Goal: Task Accomplishment & Management: Use online tool/utility

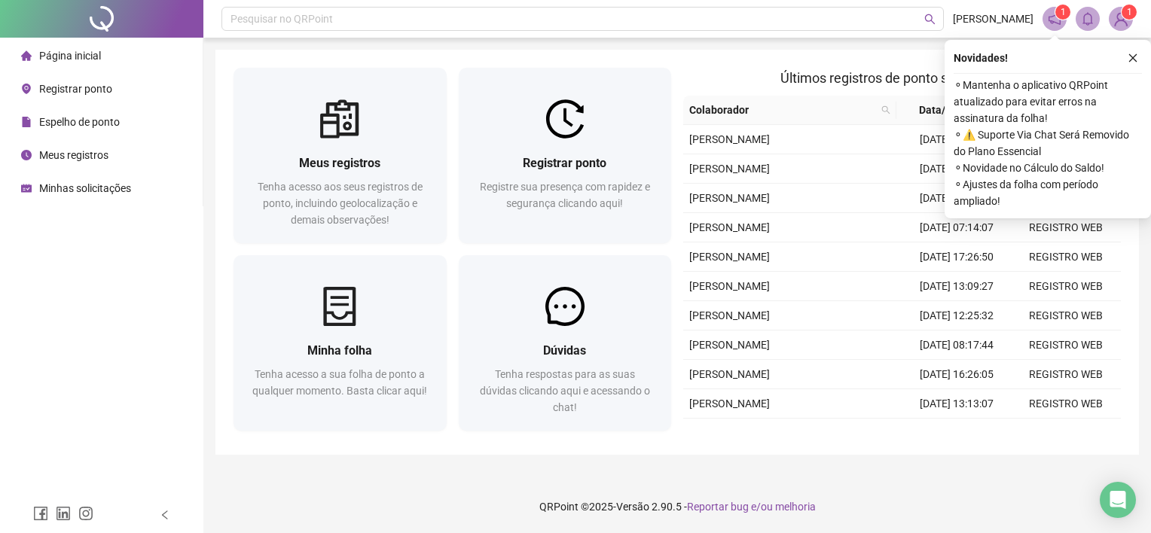
click at [92, 86] on span "Registrar ponto" at bounding box center [75, 89] width 73 height 12
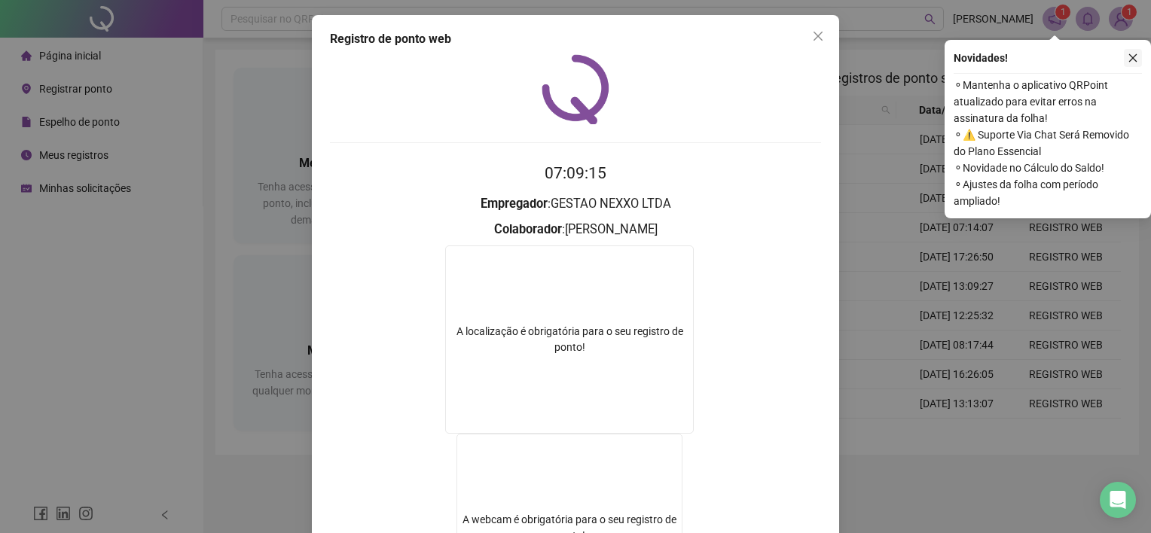
click at [1135, 60] on icon "close" at bounding box center [1133, 58] width 11 height 11
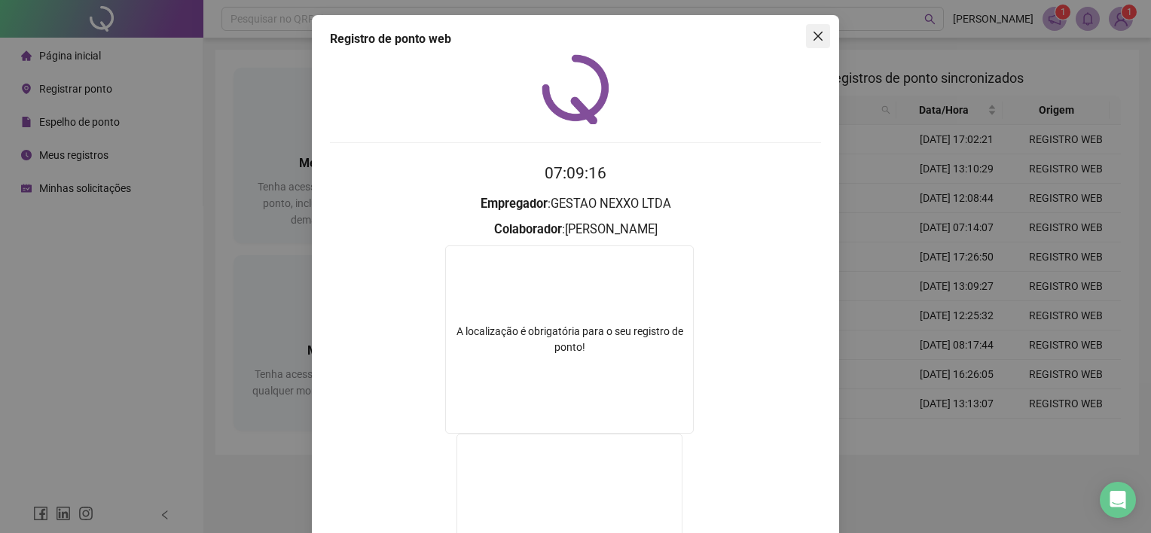
click at [814, 36] on icon "close" at bounding box center [818, 36] width 12 height 12
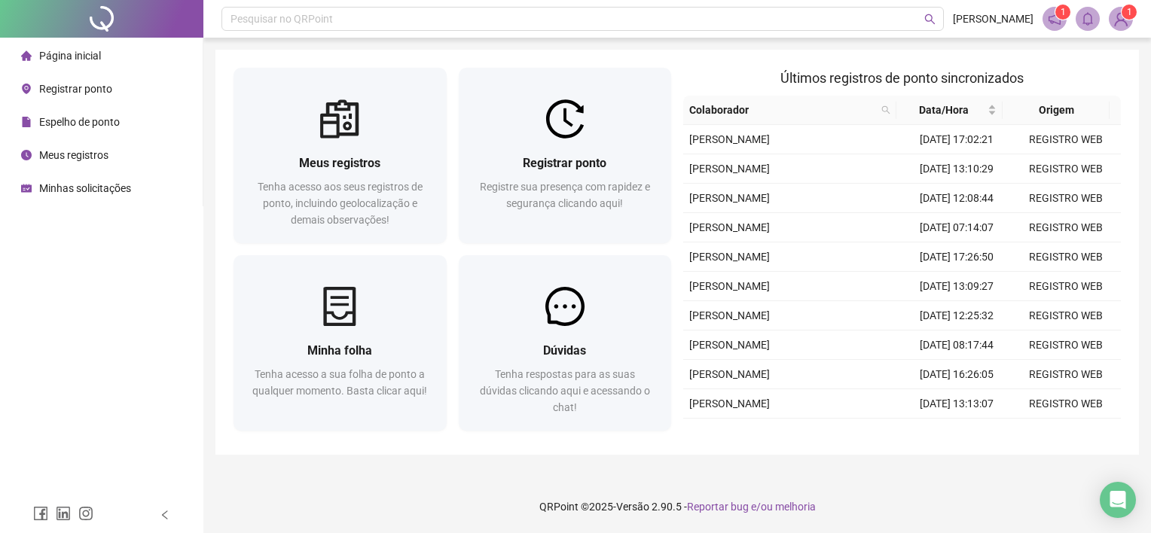
click at [99, 92] on span "Registrar ponto" at bounding box center [75, 89] width 73 height 12
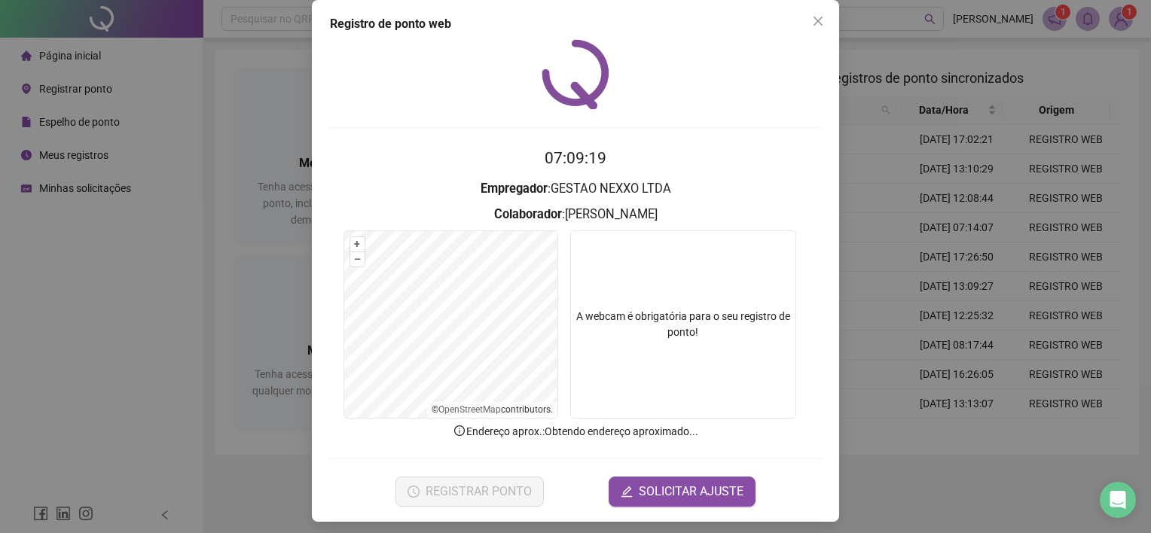
scroll to position [20, 0]
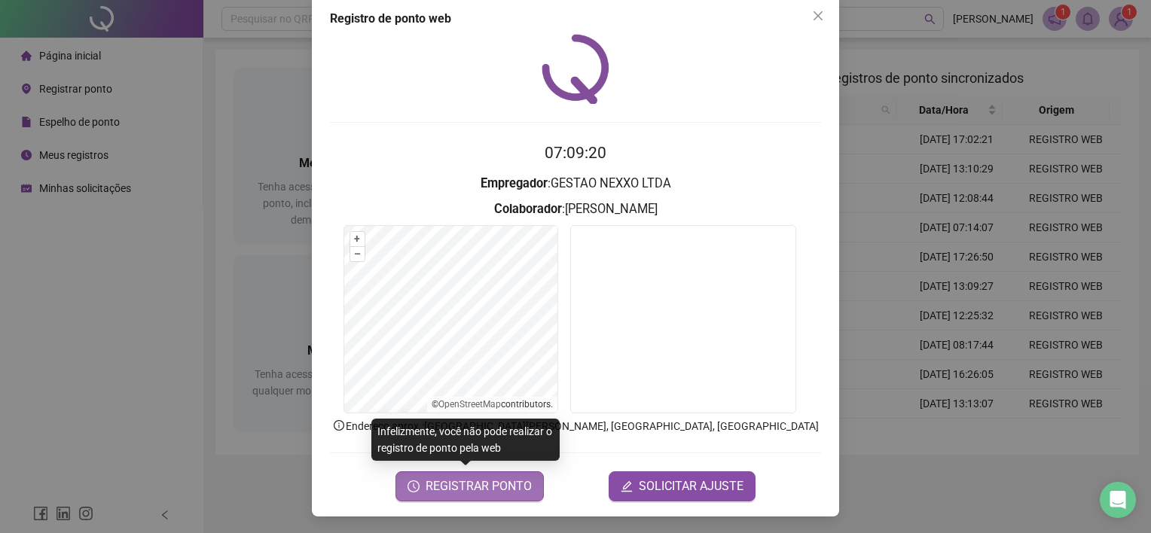
click at [482, 485] on span "REGISTRAR PONTO" at bounding box center [479, 487] width 106 height 18
